Goal: Navigation & Orientation: Find specific page/section

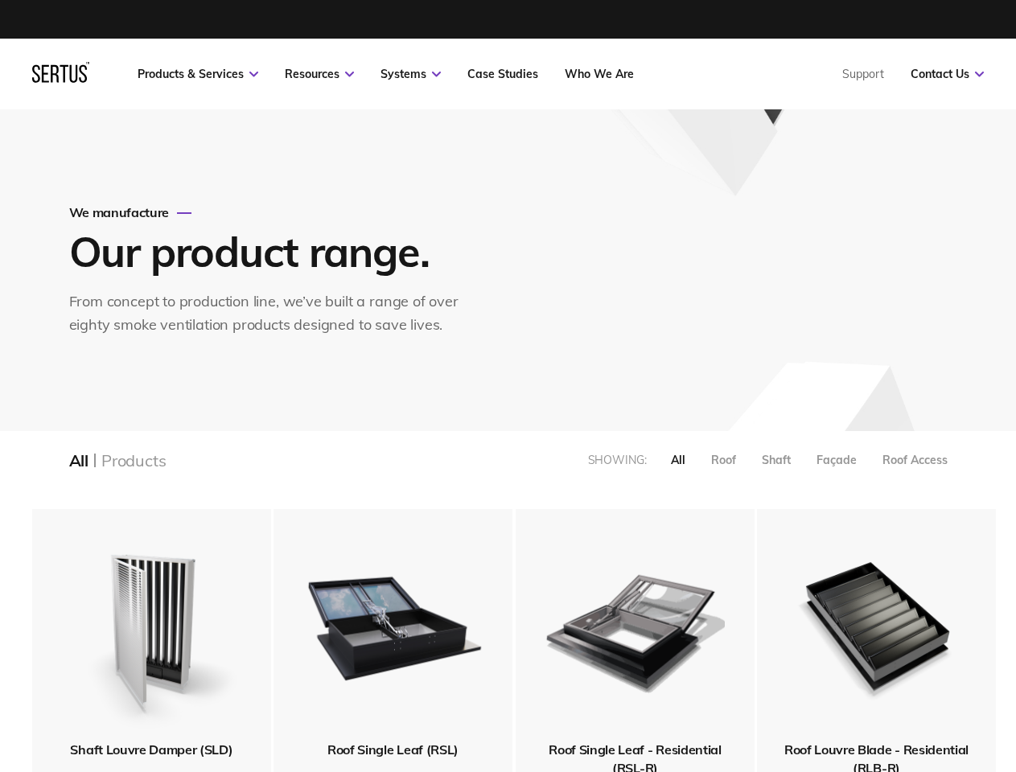
scroll to position [2128, 980]
click at [319, 74] on link "Resources" at bounding box center [319, 74] width 69 height 14
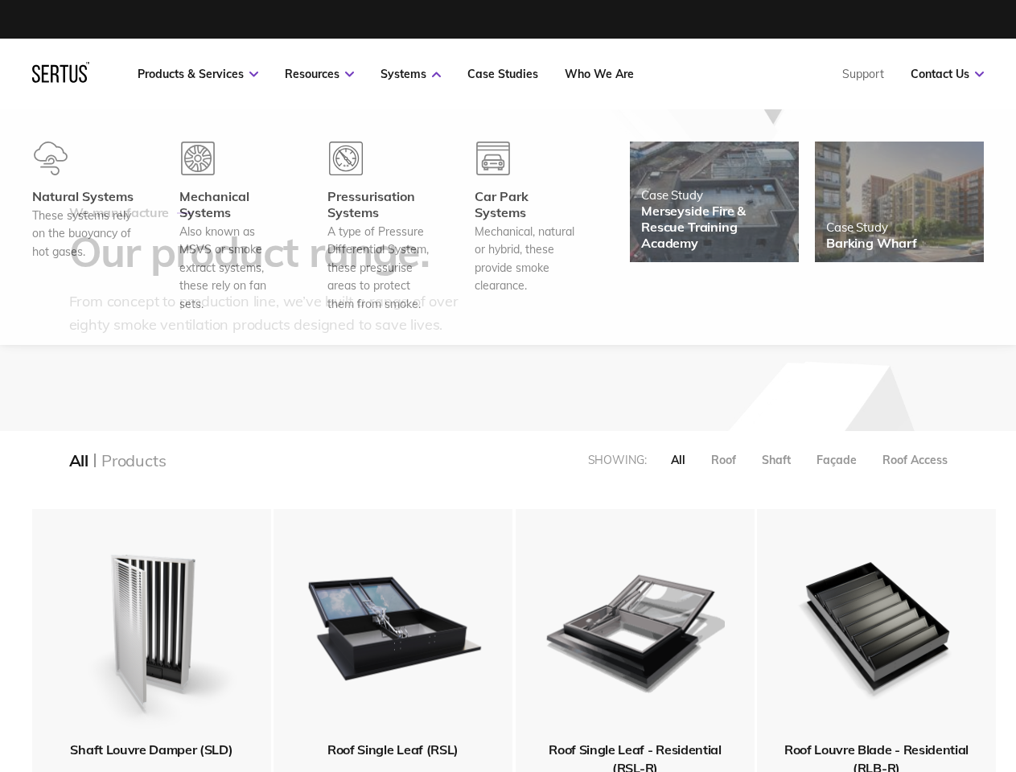
click at [410, 74] on link "Systems" at bounding box center [410, 74] width 60 height 14
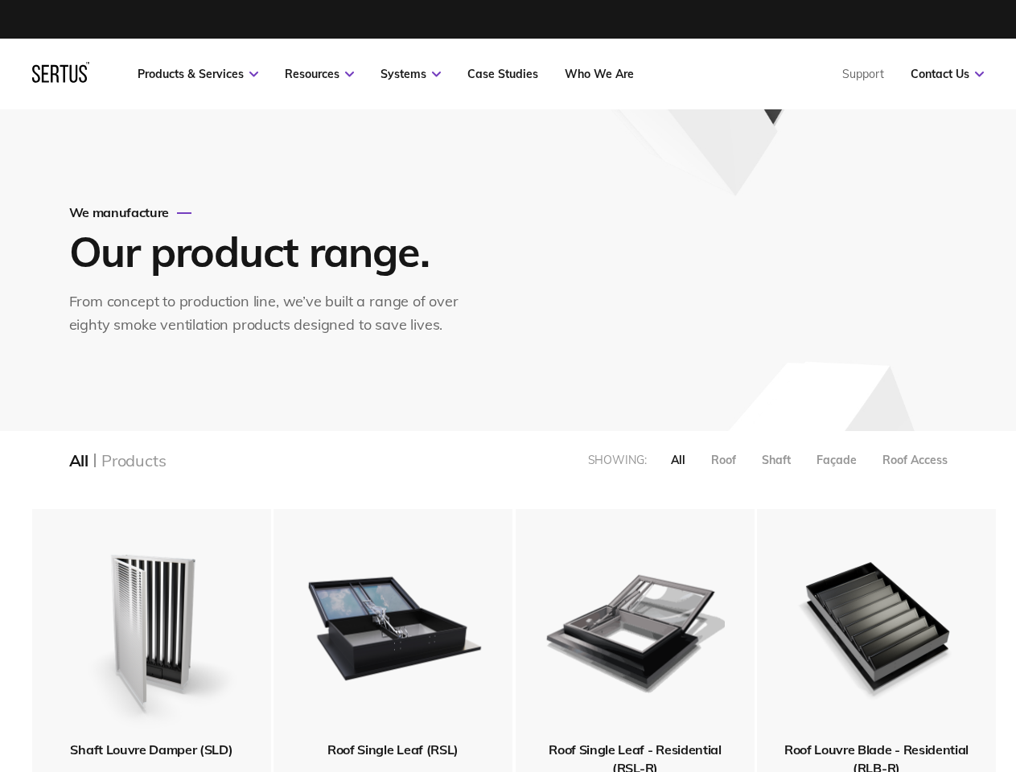
click at [947, 74] on link "Contact Us" at bounding box center [947, 74] width 73 height 14
click at [678, 460] on div "All" at bounding box center [678, 460] width 14 height 14
click at [723, 460] on div "Roof" at bounding box center [723, 460] width 25 height 14
click at [776, 460] on div "Shaft" at bounding box center [776, 460] width 29 height 14
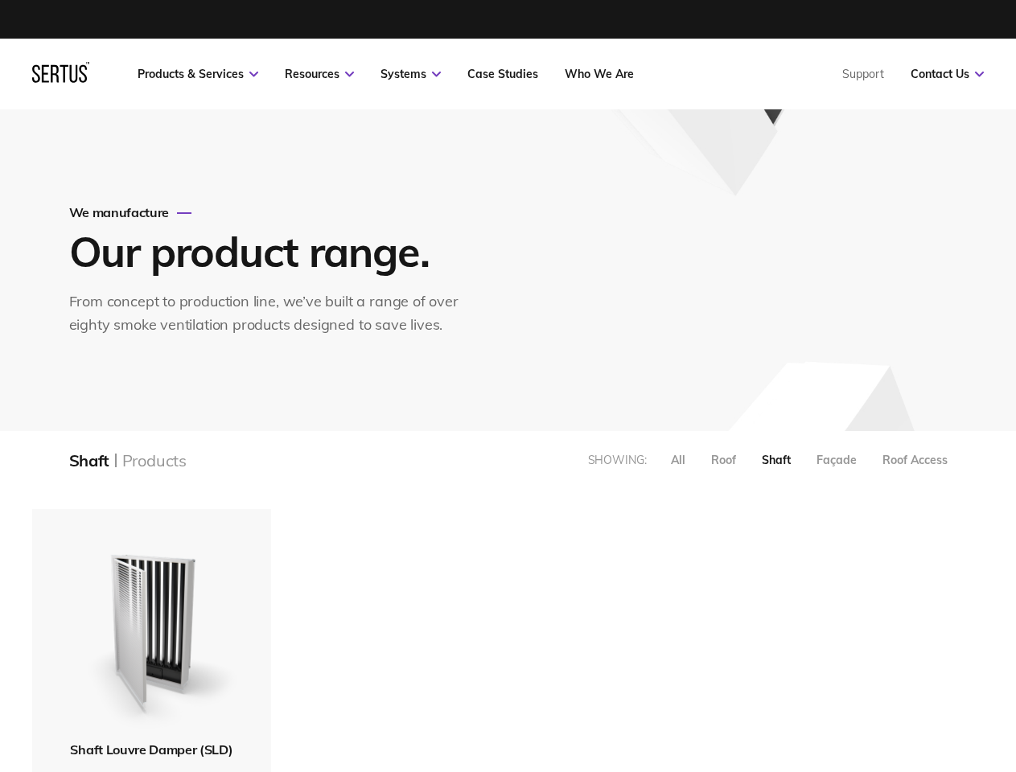
click at [837, 460] on div "Façade" at bounding box center [836, 460] width 40 height 14
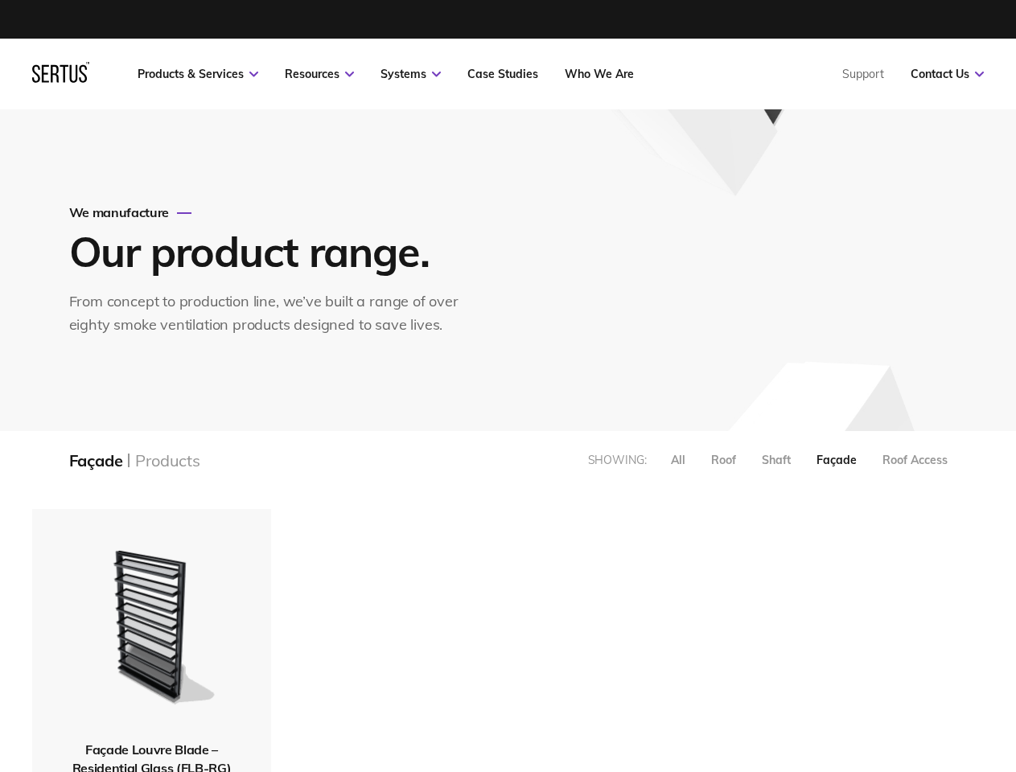
click at [915, 460] on div "Roof Access" at bounding box center [914, 460] width 65 height 14
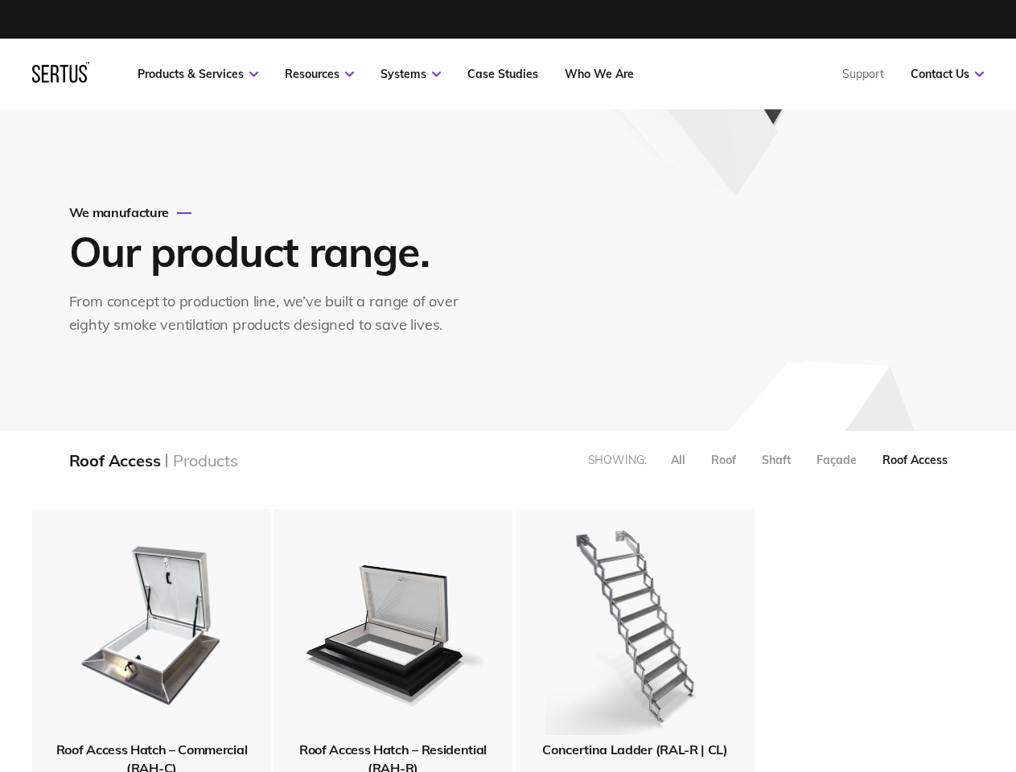
scroll to position [366, 980]
